Goal: Check status: Check status

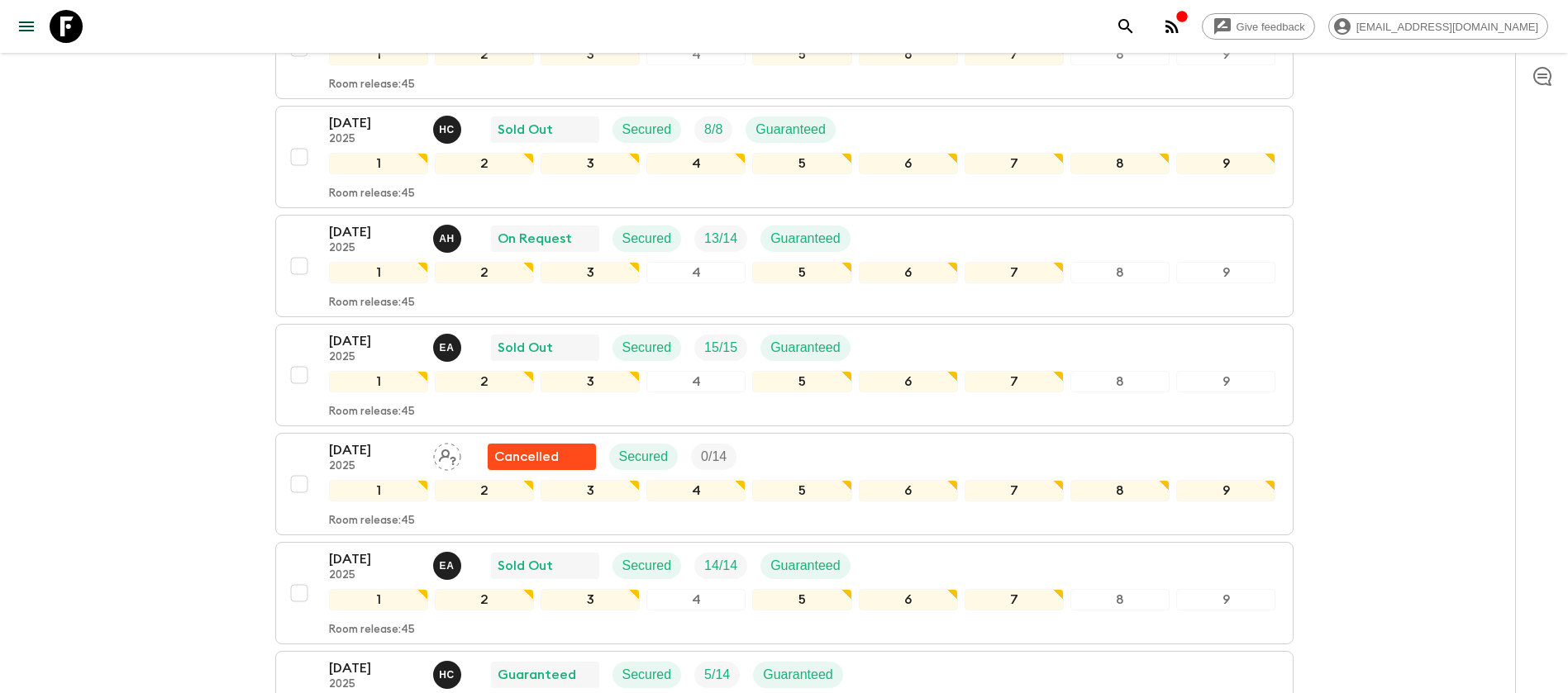
scroll to position [248, 0]
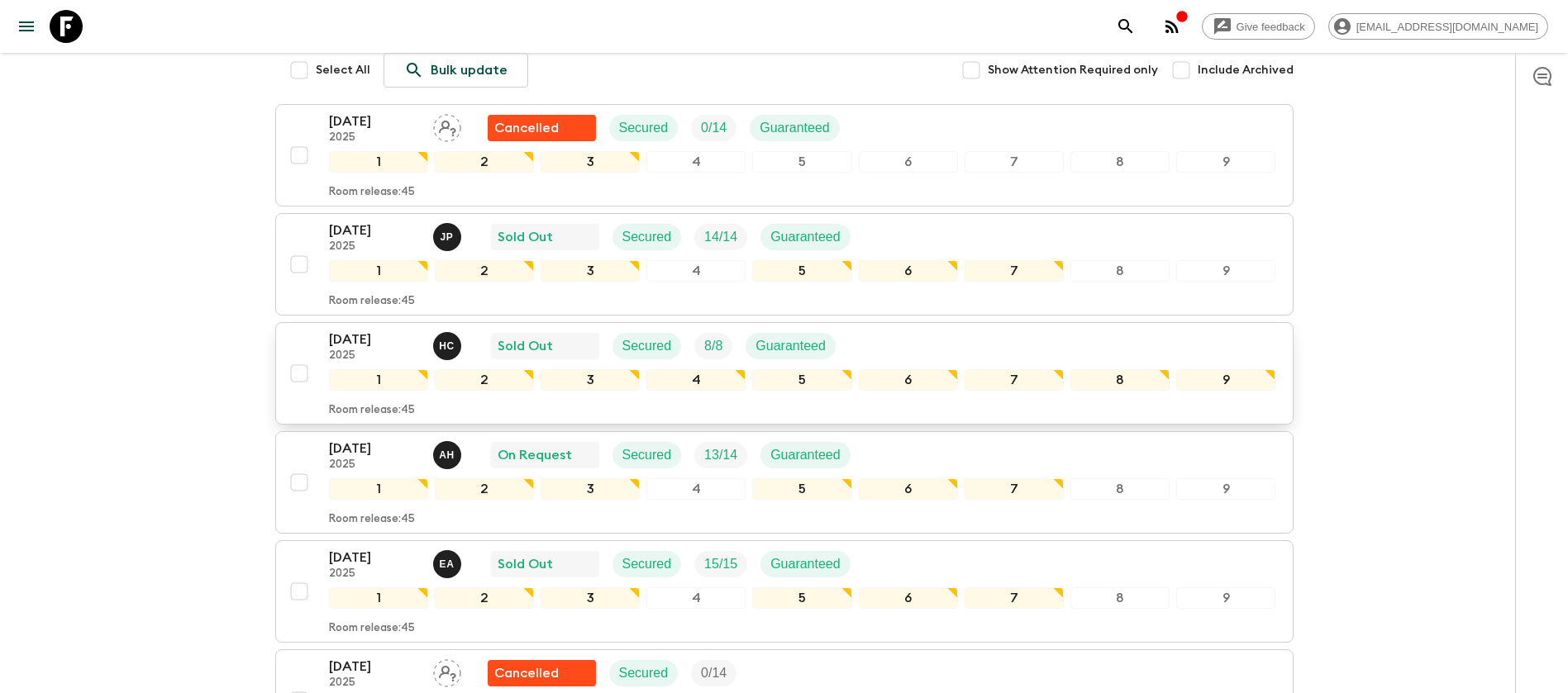
click at [946, 329] on div "[DATE] 2025 H C Sold Out Secured 8 / 8 Guaranteed" at bounding box center [803, 346] width 947 height 33
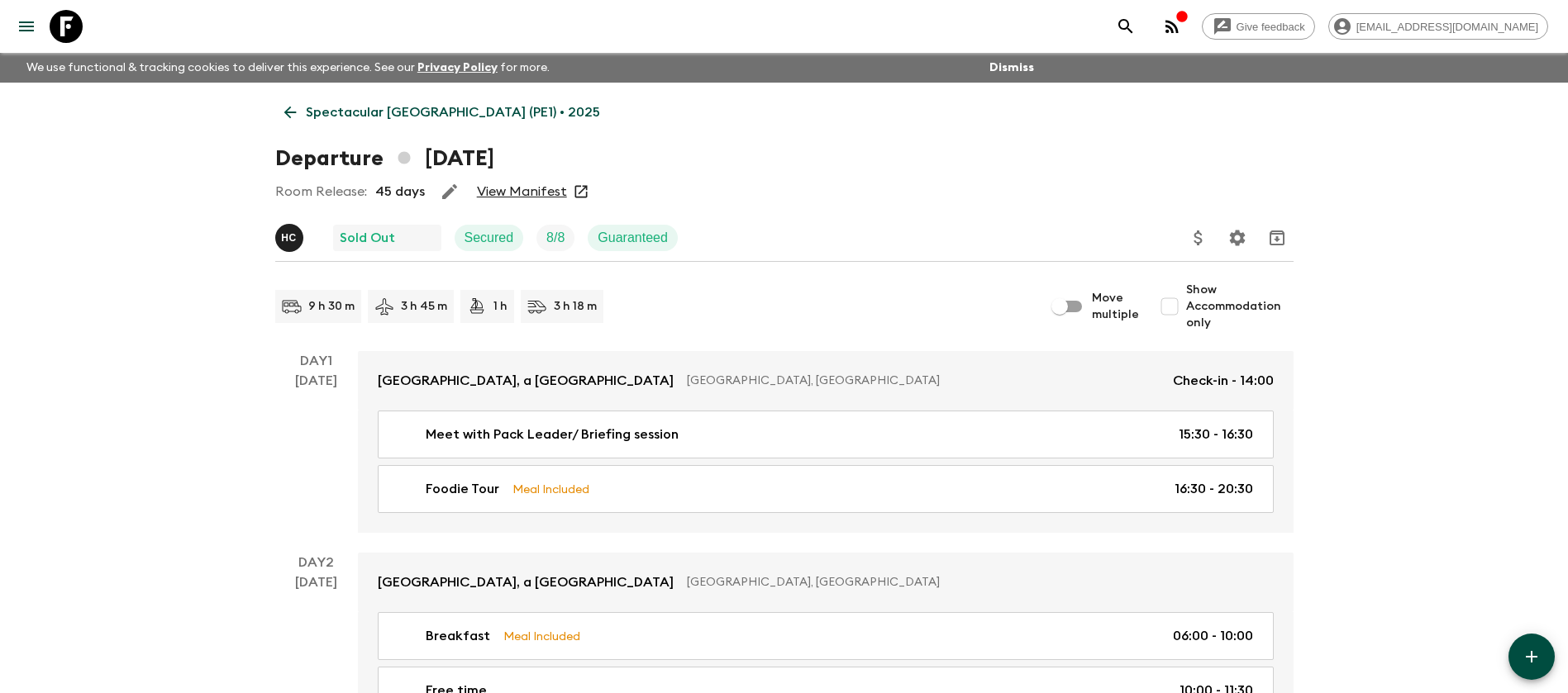
click at [537, 185] on link "View Manifest" at bounding box center [521, 192] width 90 height 16
click at [1200, 245] on icon "Update Price, Early Bird Discount and Costs" at bounding box center [1199, 238] width 20 height 20
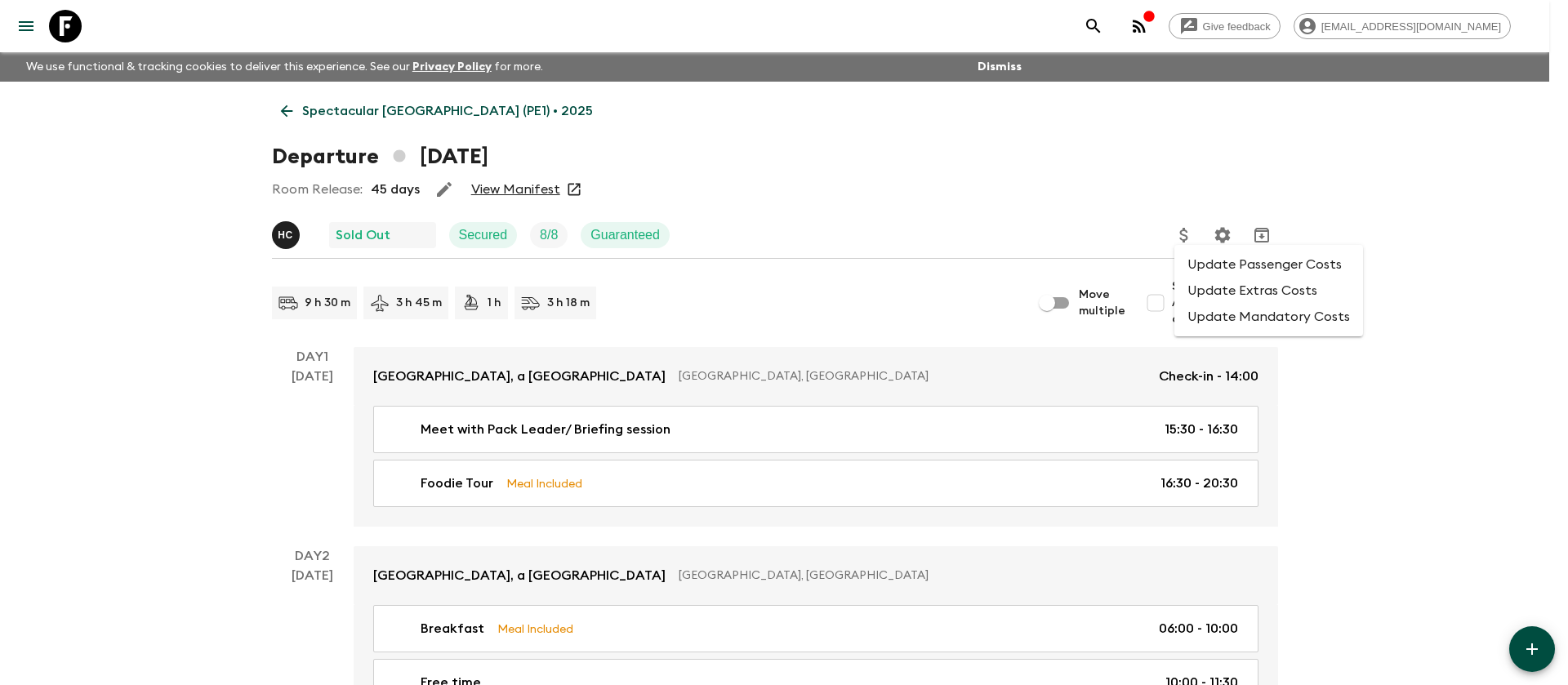
click at [1198, 266] on li "Update Passenger Costs" at bounding box center [1269, 264] width 189 height 26
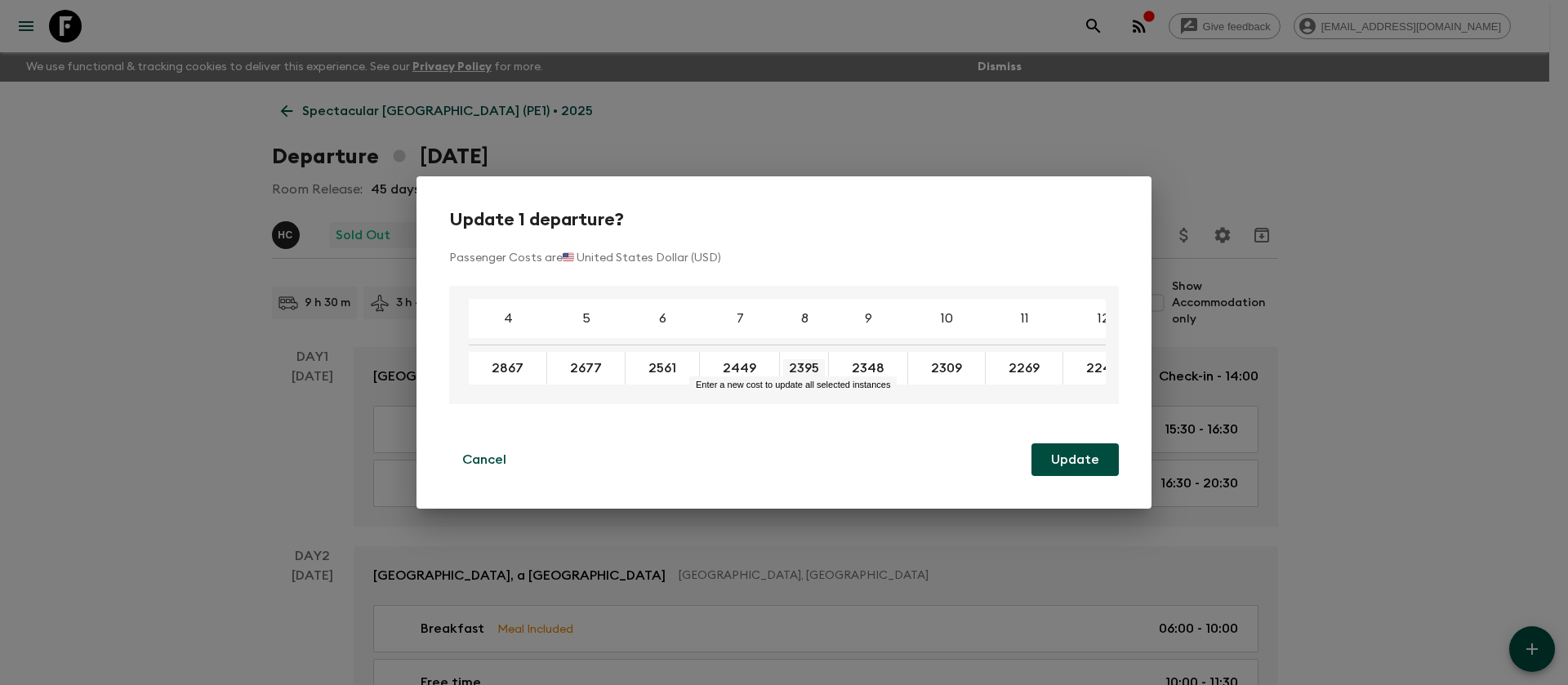
drag, startPoint x: 824, startPoint y: 367, endPoint x: 789, endPoint y: 365, distance: 35.1
click at [486, 459] on p "Cancel" at bounding box center [484, 460] width 44 height 20
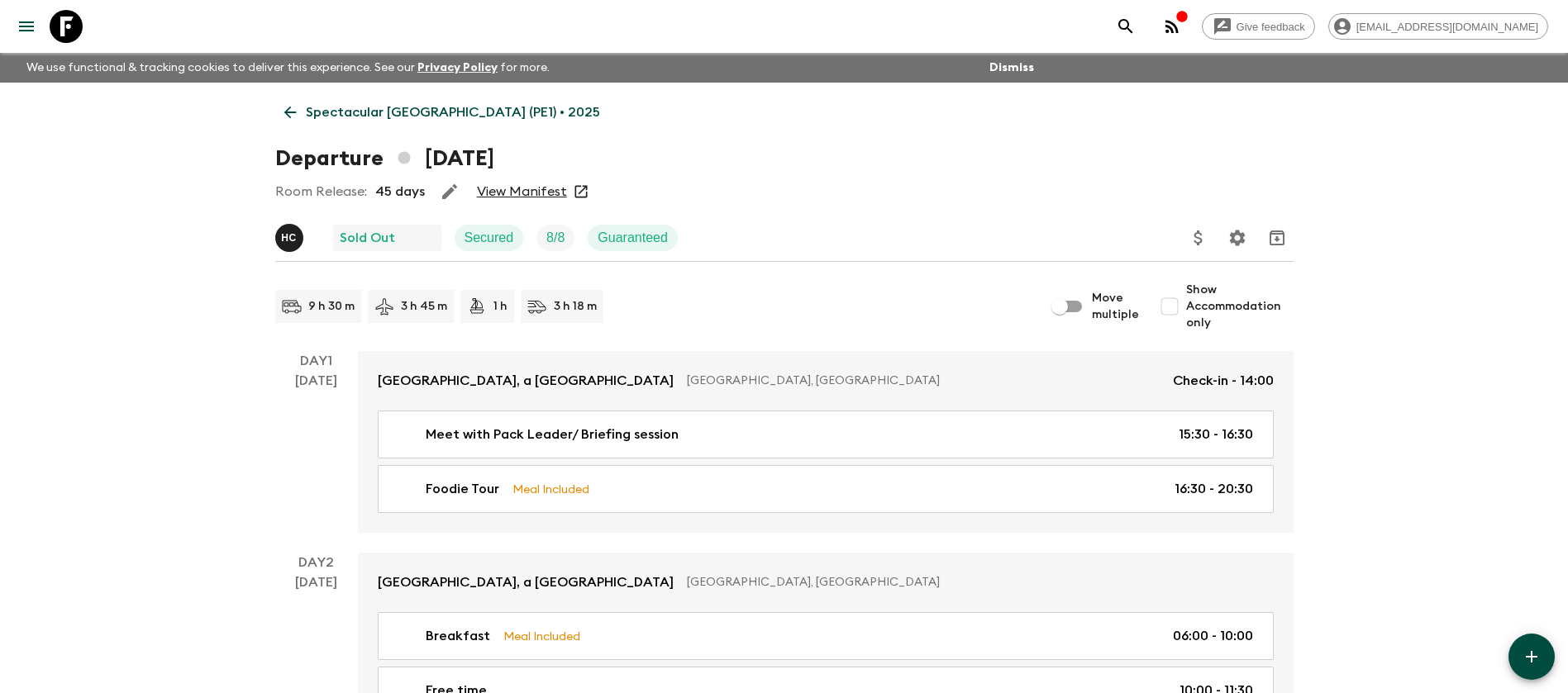
click at [1208, 238] on icon "Update Price, Early Bird Discount and Costs" at bounding box center [1199, 238] width 20 height 20
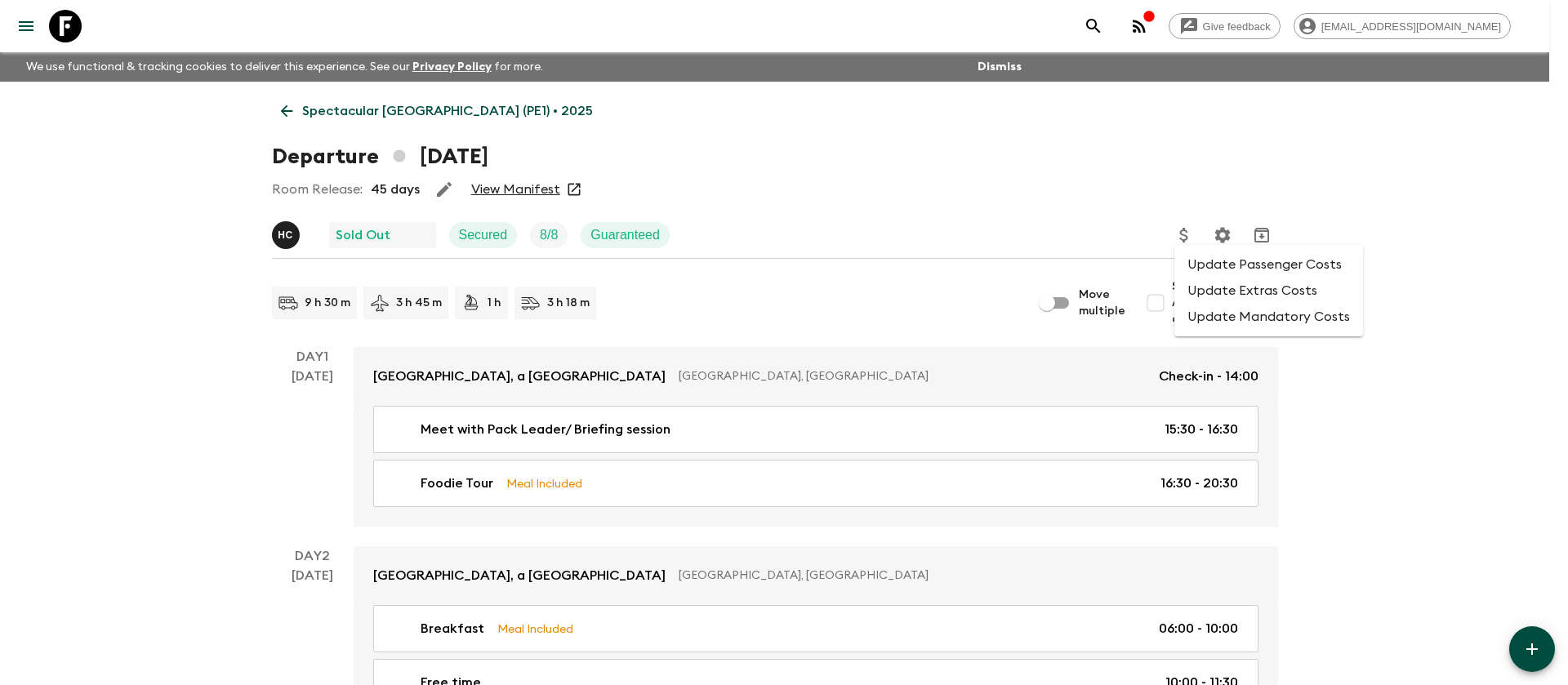
click at [1217, 294] on li "Update Extras Costs" at bounding box center [1269, 290] width 189 height 26
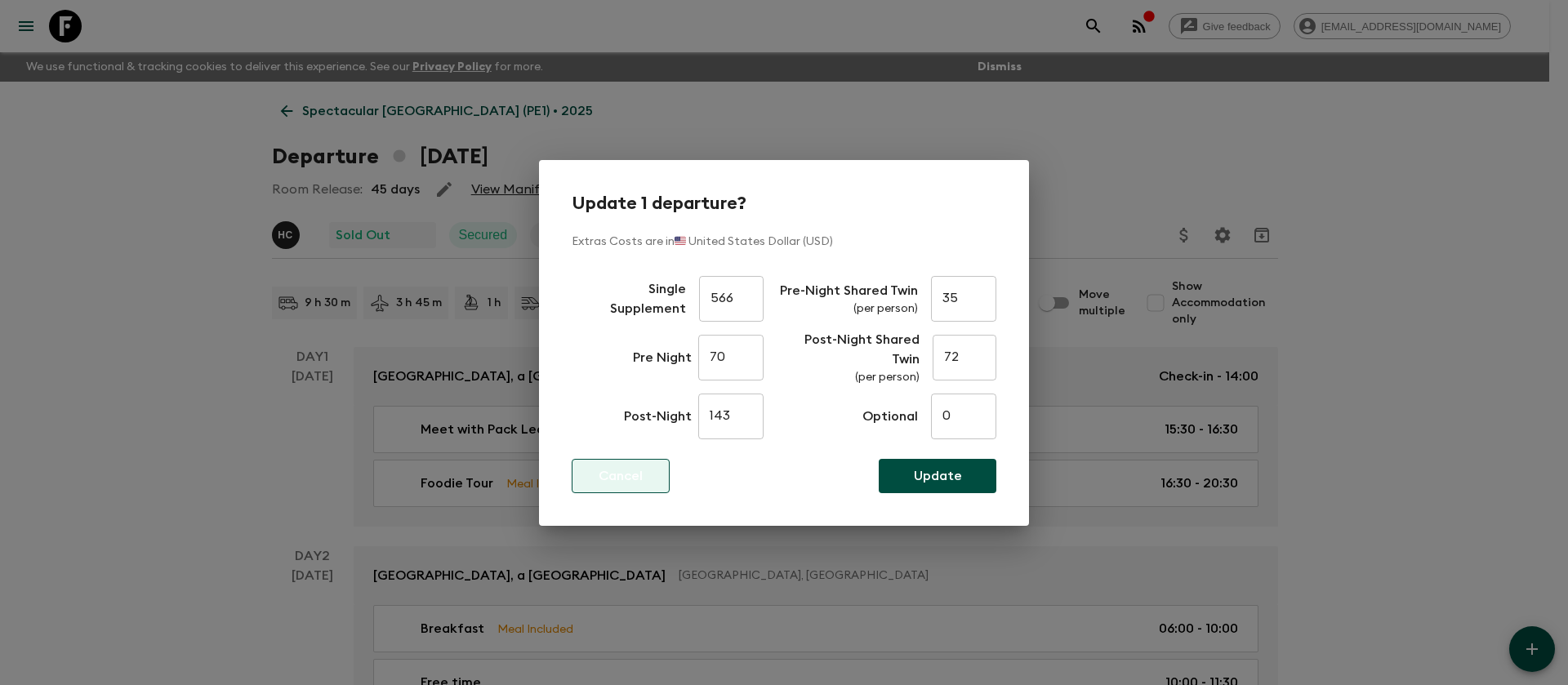
click at [605, 477] on p "Cancel" at bounding box center [620, 476] width 44 height 20
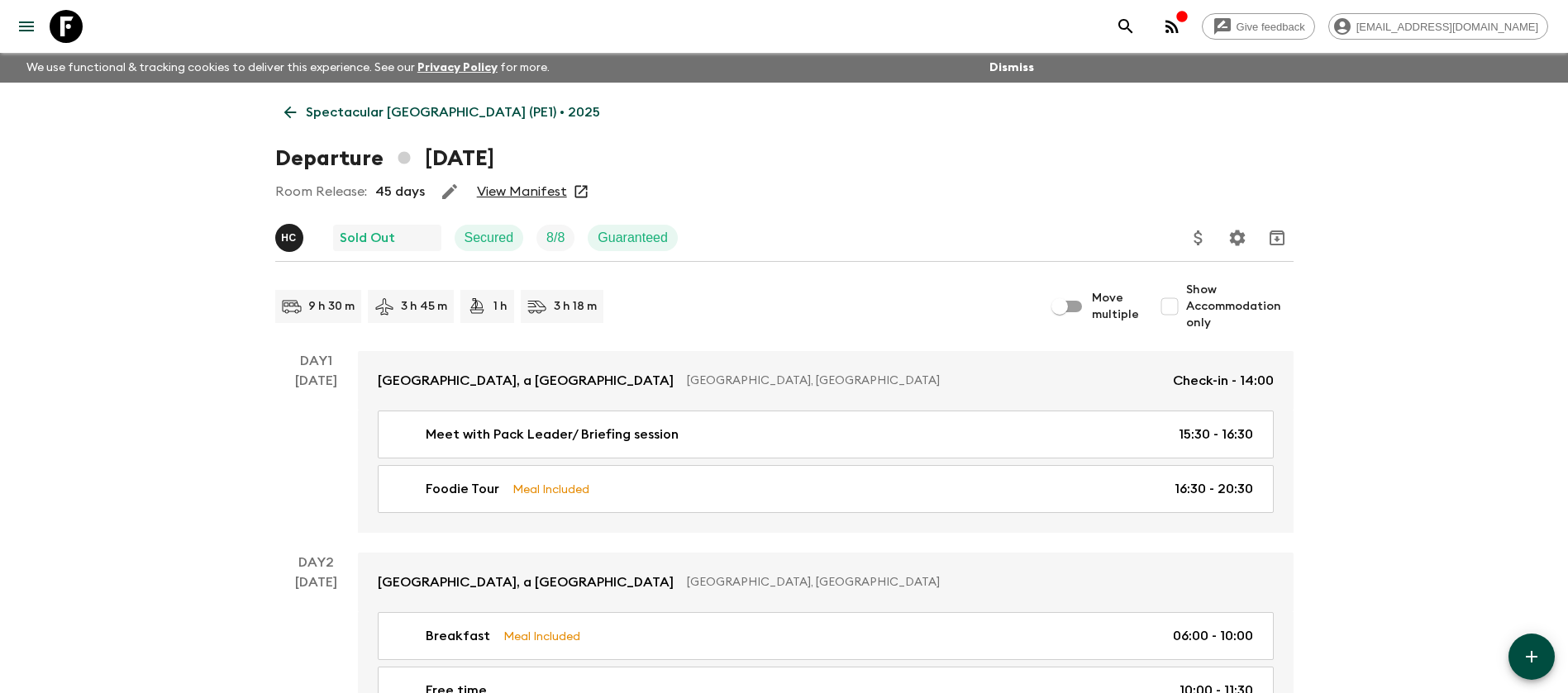
click at [336, 116] on p "Spectacular [GEOGRAPHIC_DATA] (PE1) • 2025" at bounding box center [452, 113] width 294 height 20
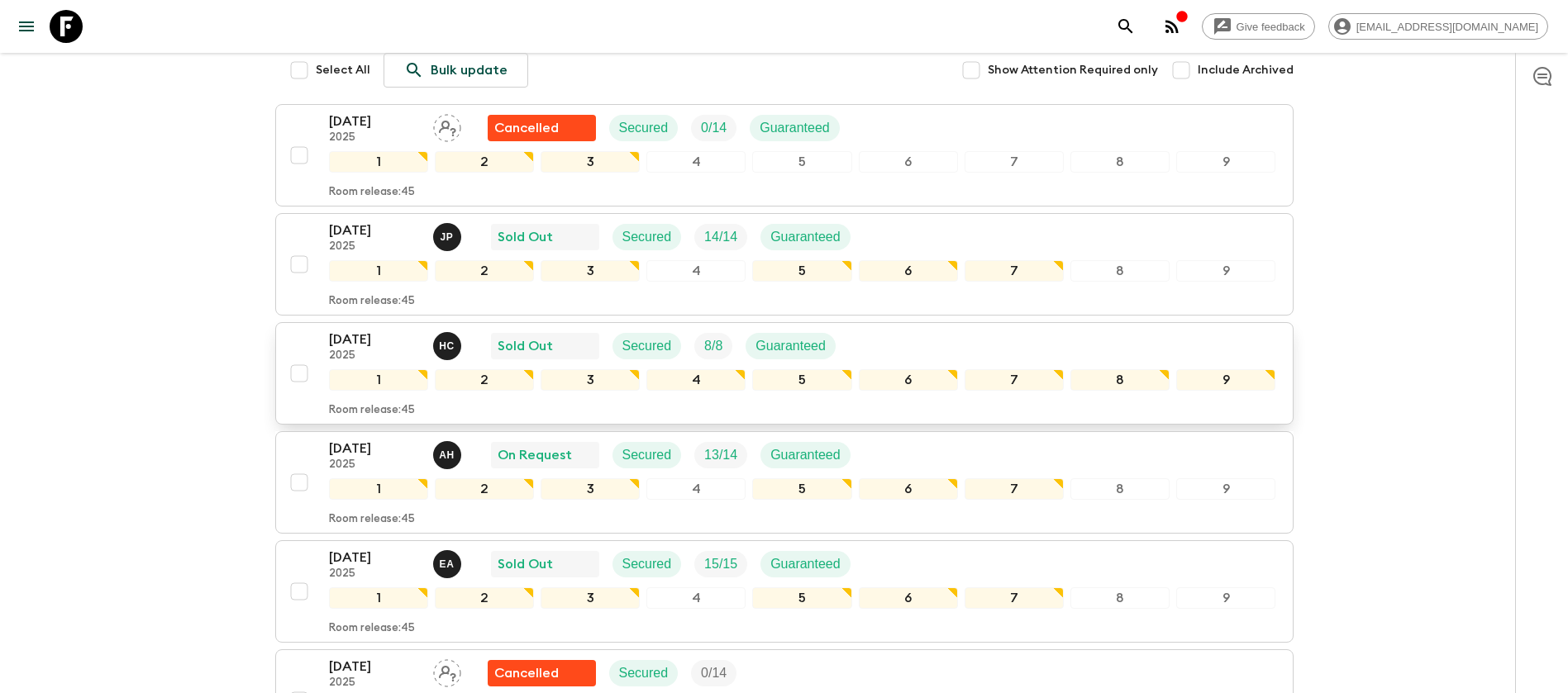
scroll to position [372, 0]
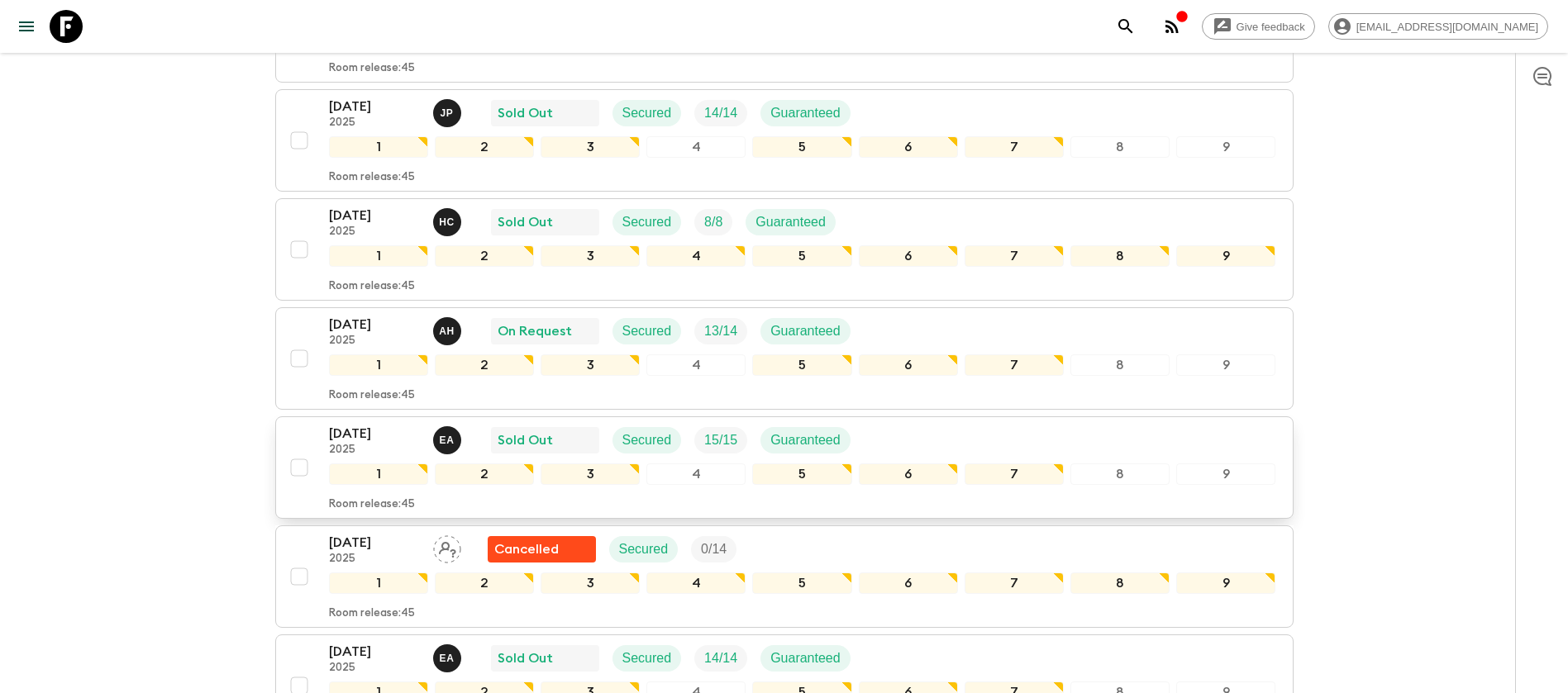
click at [881, 447] on div "[DATE] 2025 E A Sold Out Secured 15 / 15 Guaranteed" at bounding box center [803, 440] width 947 height 33
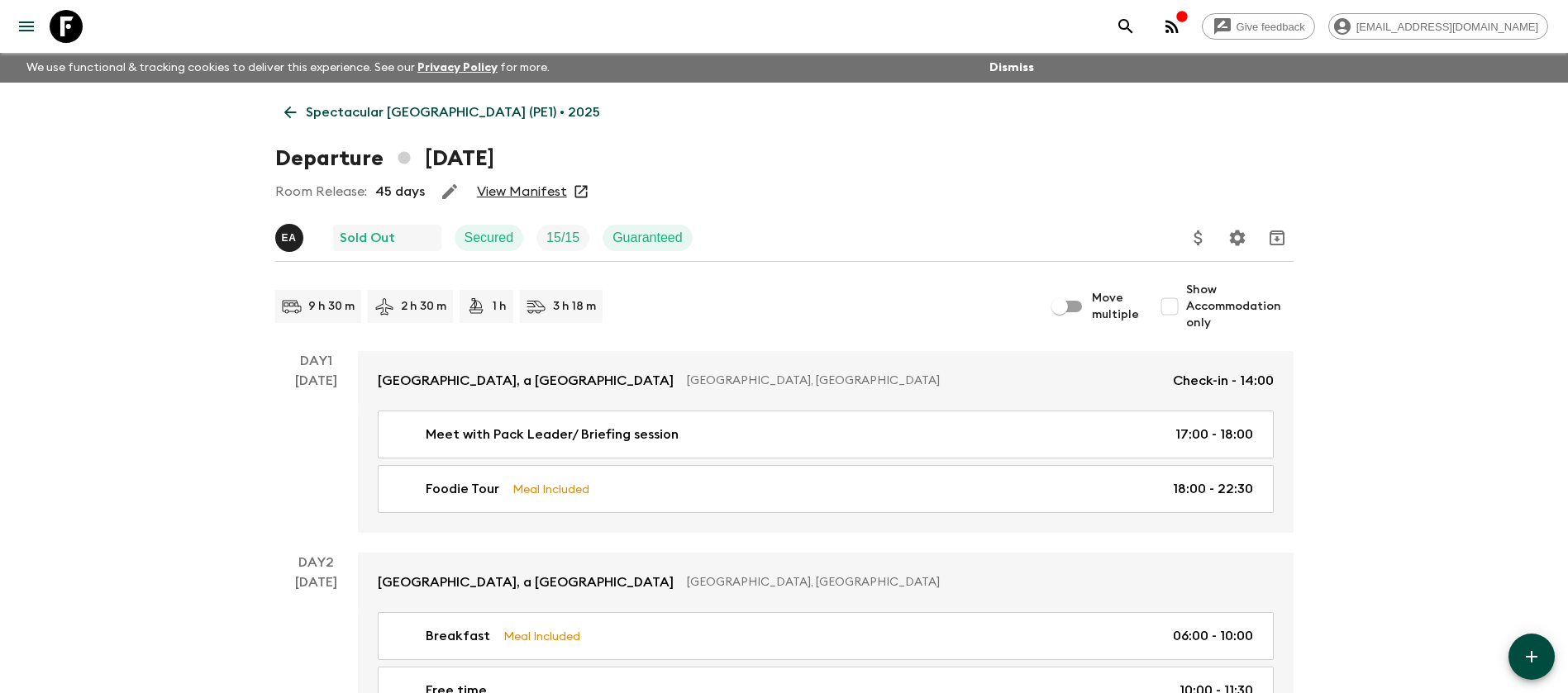
click at [519, 185] on link "View Manifest" at bounding box center [521, 192] width 90 height 16
